Goal: Transaction & Acquisition: Purchase product/service

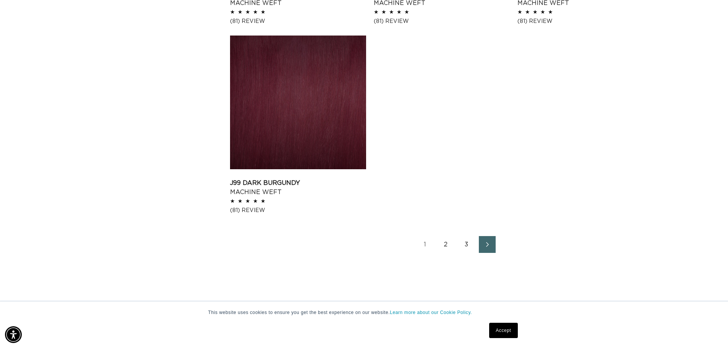
scroll to position [0, 1348]
click at [446, 248] on link "2" at bounding box center [446, 244] width 17 height 17
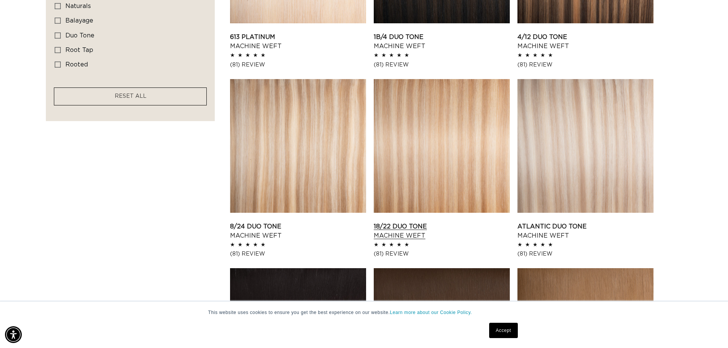
scroll to position [726, 0]
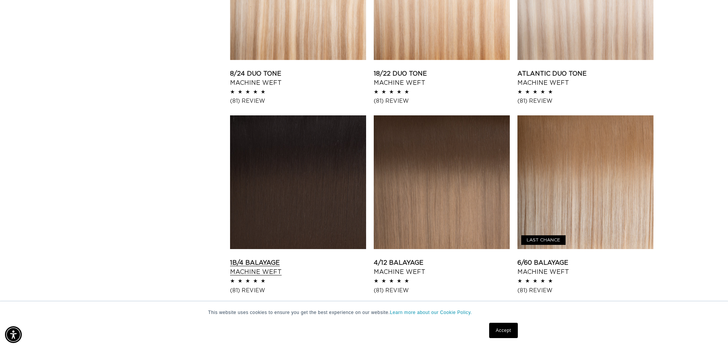
click at [271, 258] on link "1B/4 Balayage Machine Weft" at bounding box center [298, 267] width 136 height 18
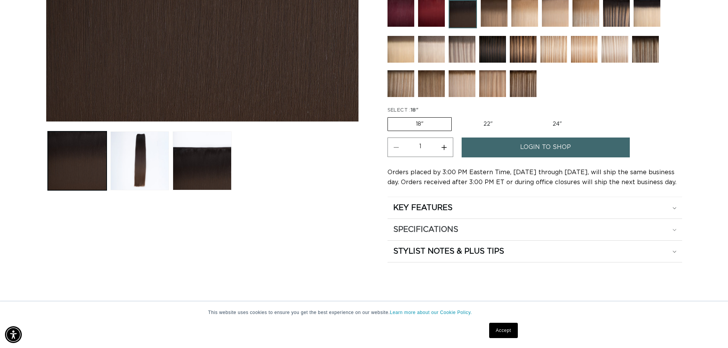
scroll to position [0, 674]
click at [513, 143] on link "login to shop" at bounding box center [546, 147] width 168 height 19
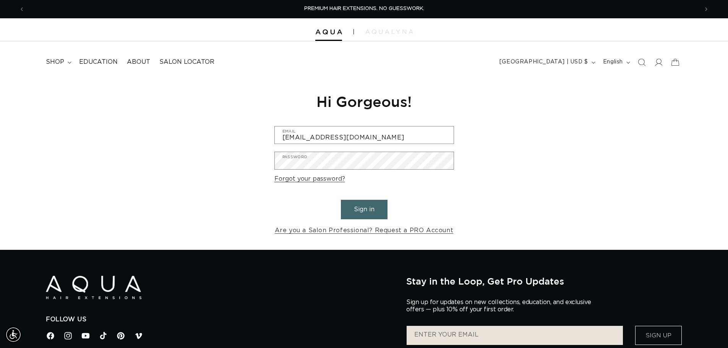
scroll to position [0, 674]
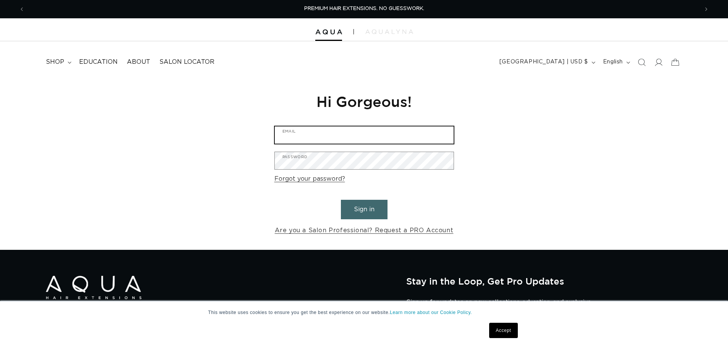
type input "dpink16653@gmail.com"
click at [339, 208] on form "dpink16653@gmail.com Email Password Forgot your password? Sign in Are you a Sal…" at bounding box center [364, 181] width 180 height 110
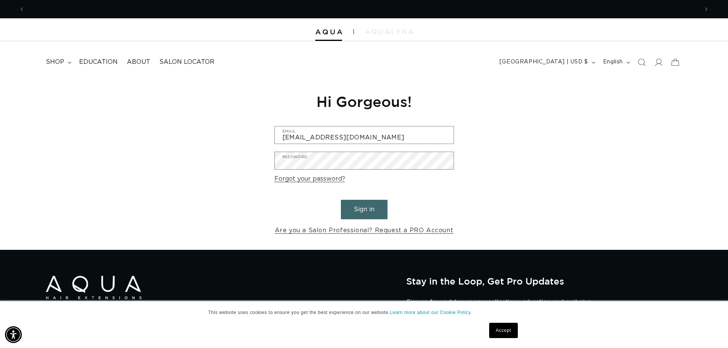
scroll to position [0, 1348]
click at [375, 207] on button "Sign in" at bounding box center [364, 209] width 47 height 19
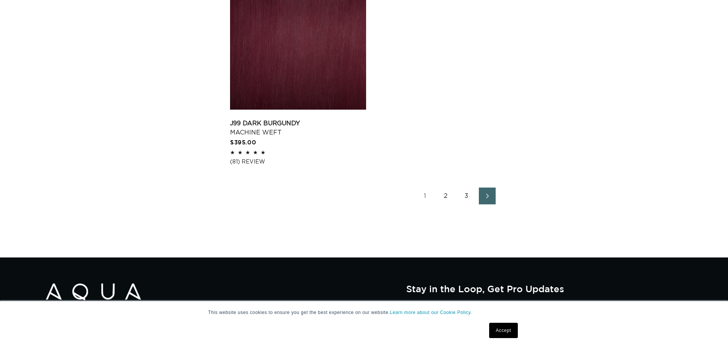
click at [436, 199] on ul "1 2 3" at bounding box center [456, 196] width 452 height 17
click at [446, 195] on link "2" at bounding box center [446, 196] width 17 height 17
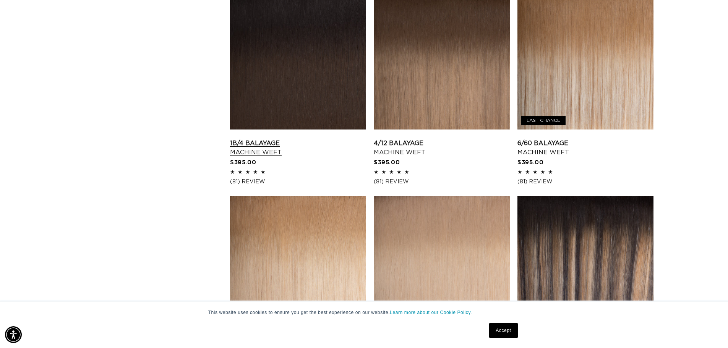
scroll to position [0, 674]
click at [303, 139] on link "1B/4 Balayage Machine Weft" at bounding box center [298, 148] width 136 height 18
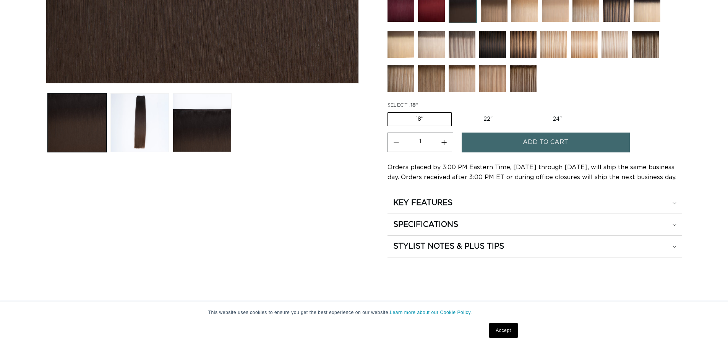
scroll to position [306, 0]
click at [526, 136] on span "Add to cart" at bounding box center [545, 142] width 45 height 19
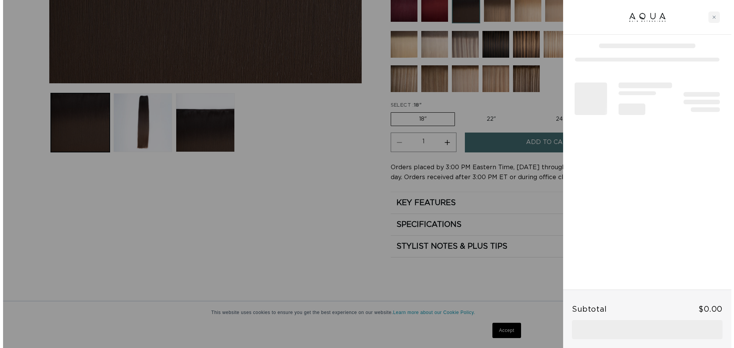
scroll to position [0, 680]
